Goal: Task Accomplishment & Management: Complete application form

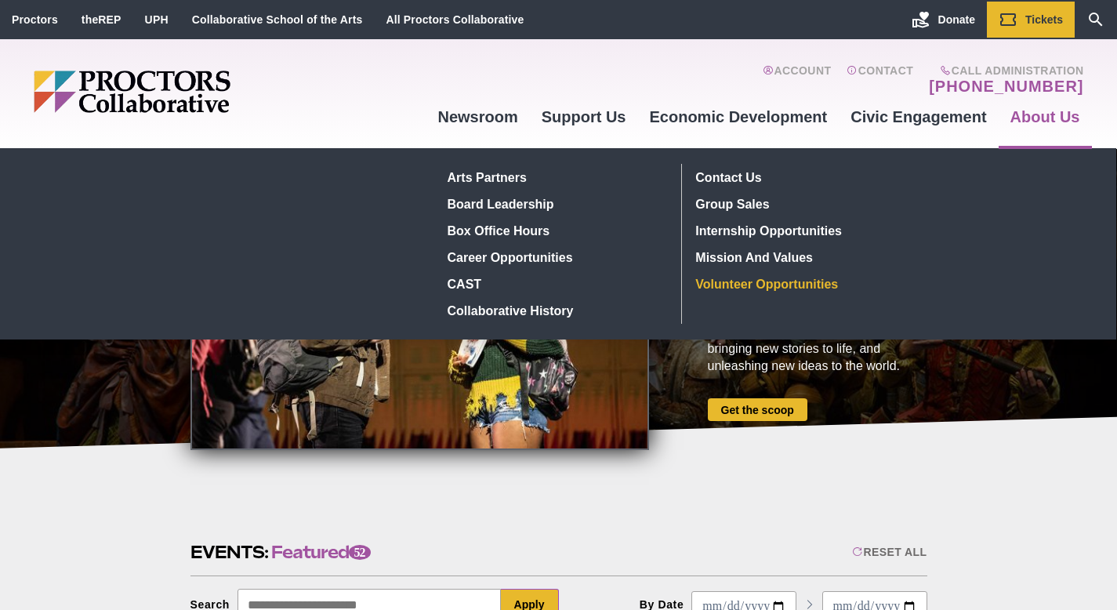
click at [834, 279] on link "Volunteer Opportunities" at bounding box center [804, 283] width 229 height 27
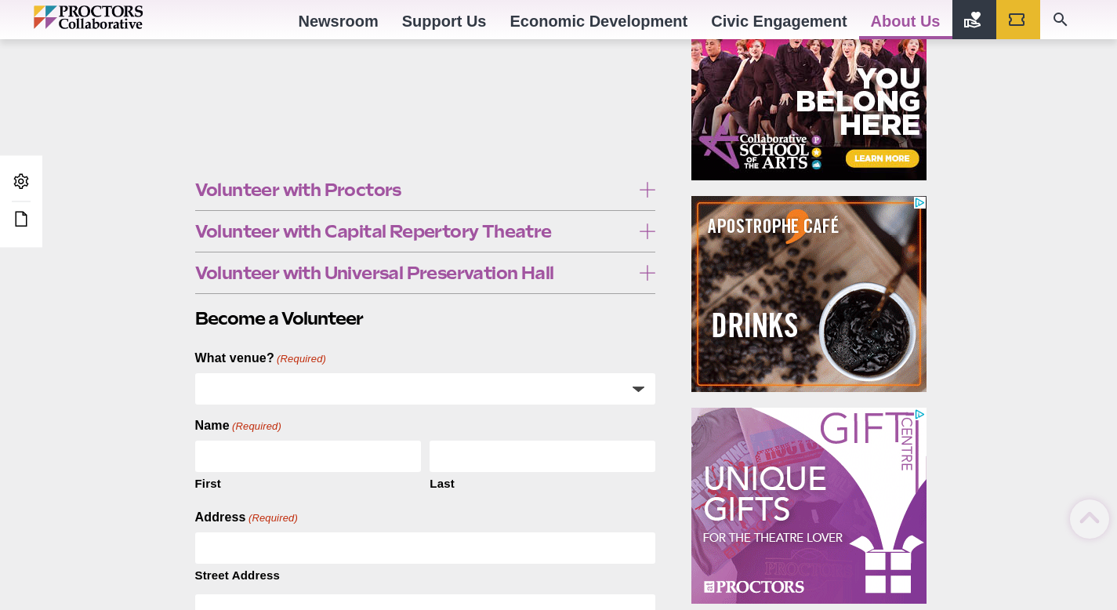
scroll to position [727, 0]
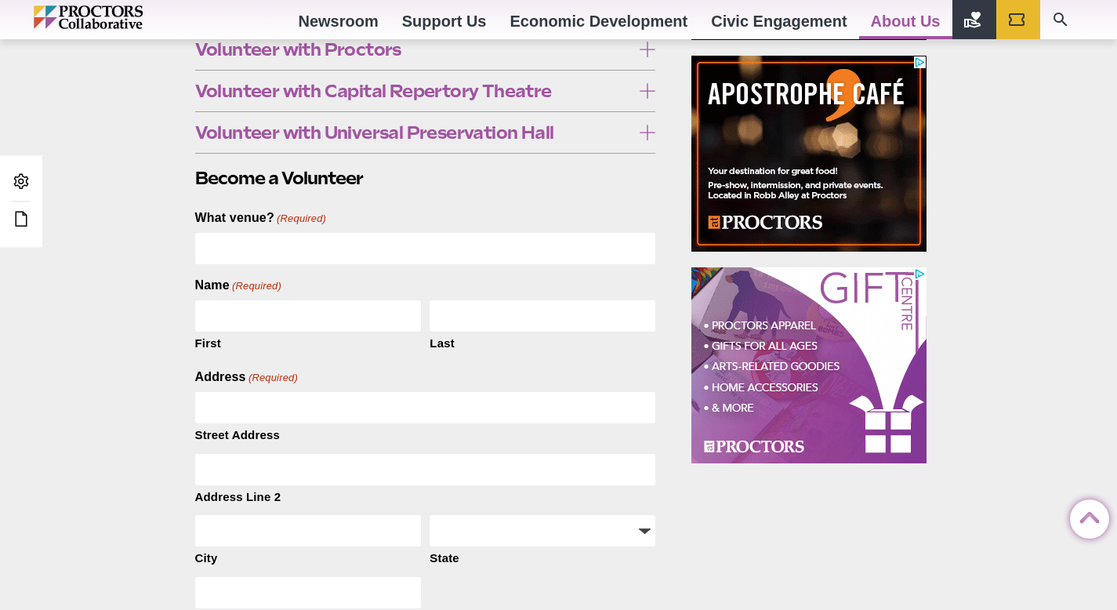
click at [524, 253] on select "**********" at bounding box center [425, 248] width 461 height 31
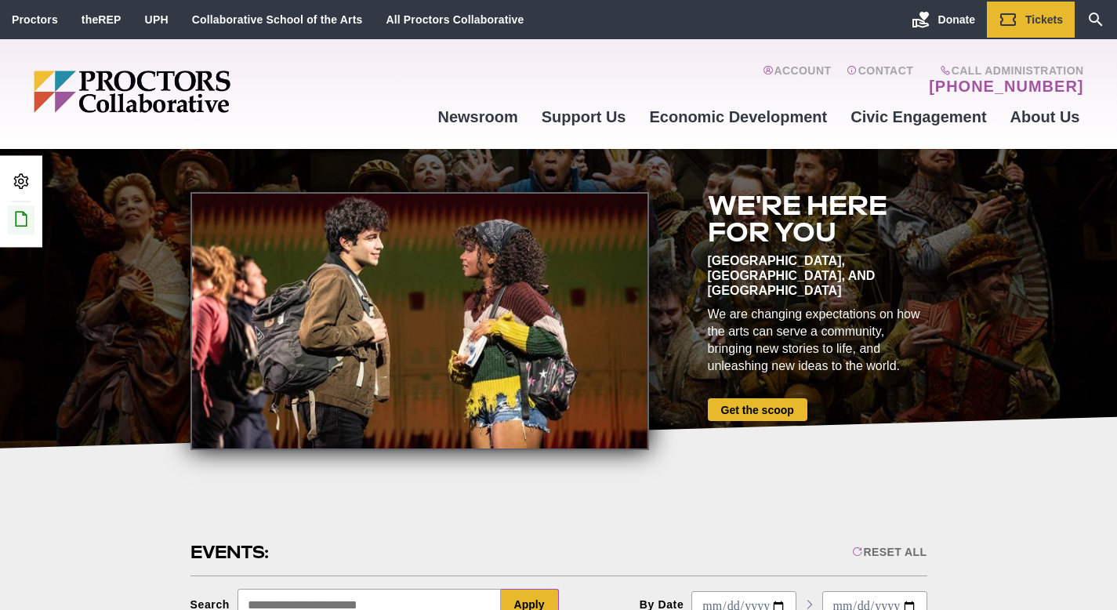
click at [19, 214] on icon at bounding box center [21, 218] width 19 height 19
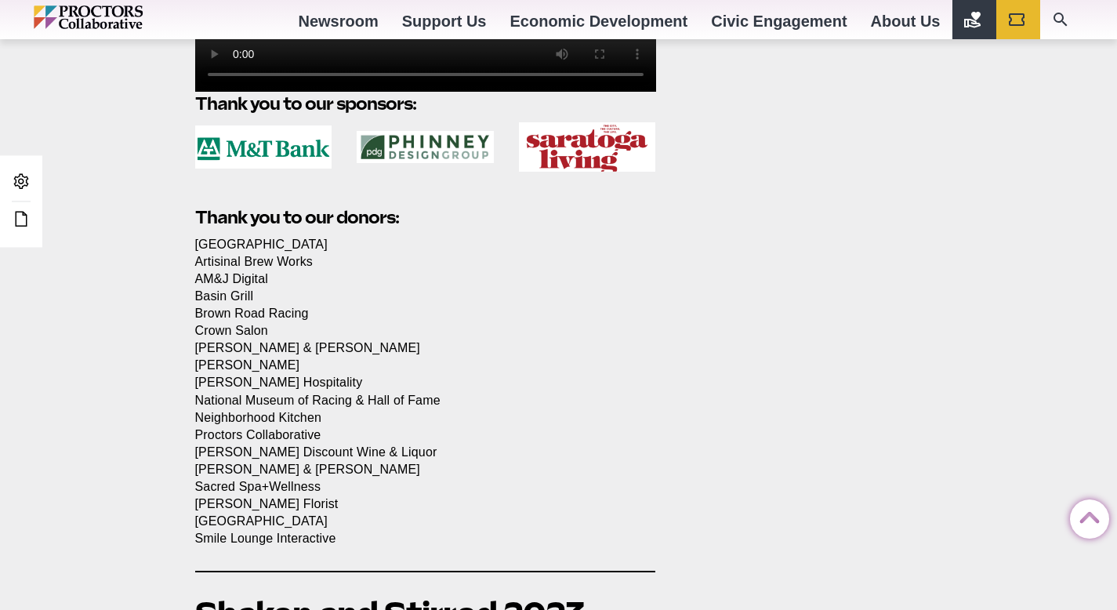
scroll to position [4012, 0]
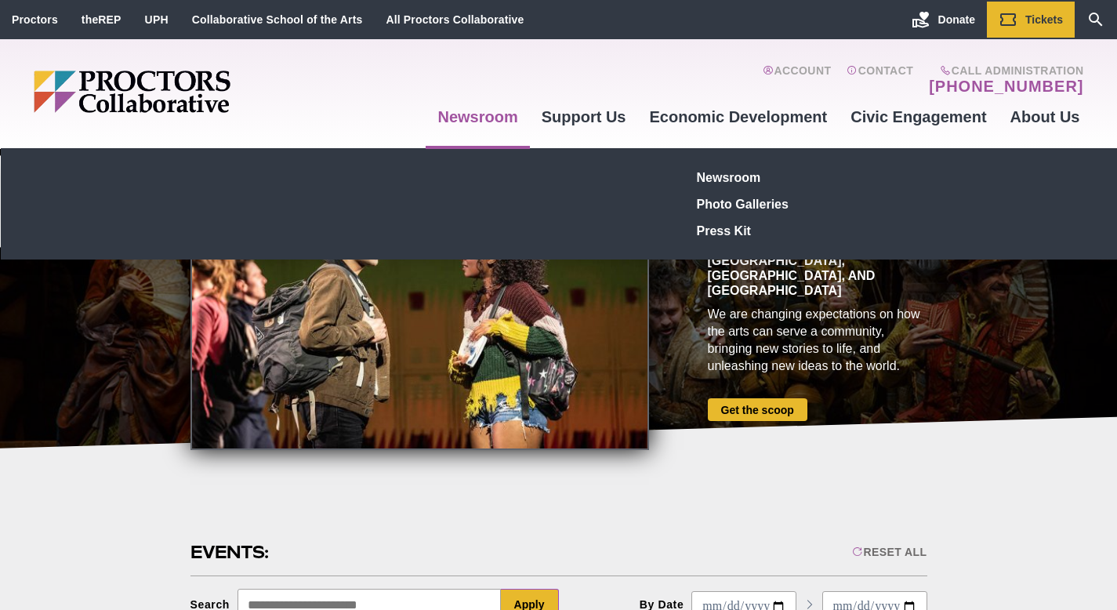
click at [507, 114] on link "Newsroom" at bounding box center [477, 117] width 103 height 42
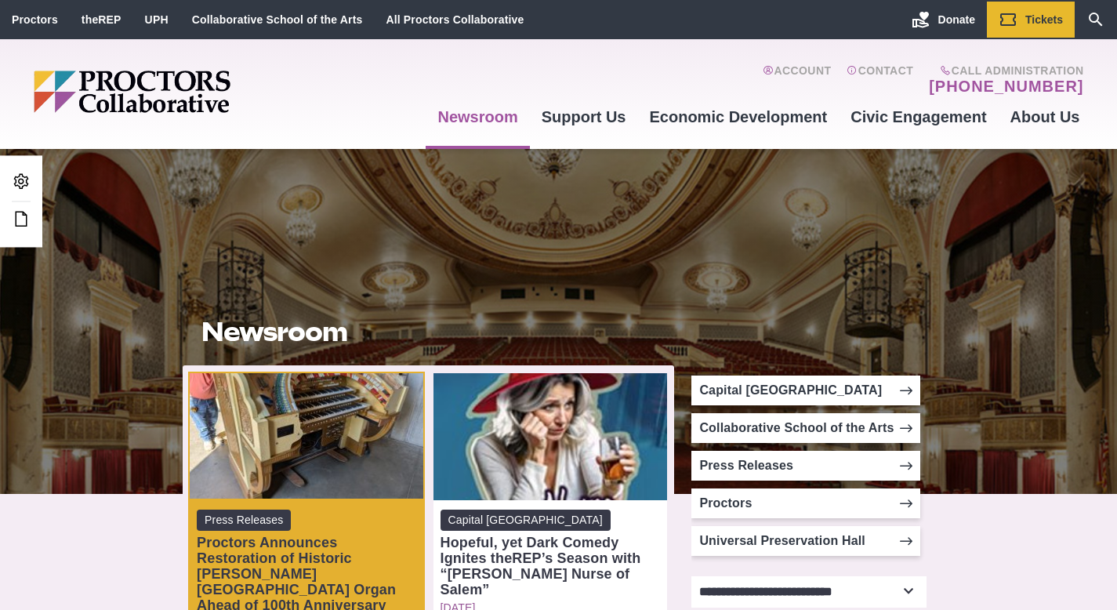
click at [339, 575] on div "Proctors Announces Restoration of Historic [PERSON_NAME][GEOGRAPHIC_DATA] Organ…" at bounding box center [306, 574] width 219 height 78
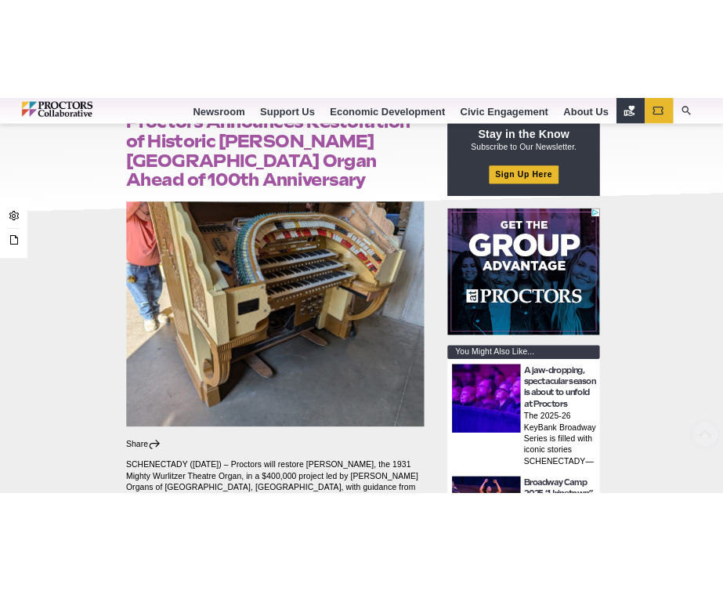
scroll to position [521, 0]
